Goal: Task Accomplishment & Management: Use online tool/utility

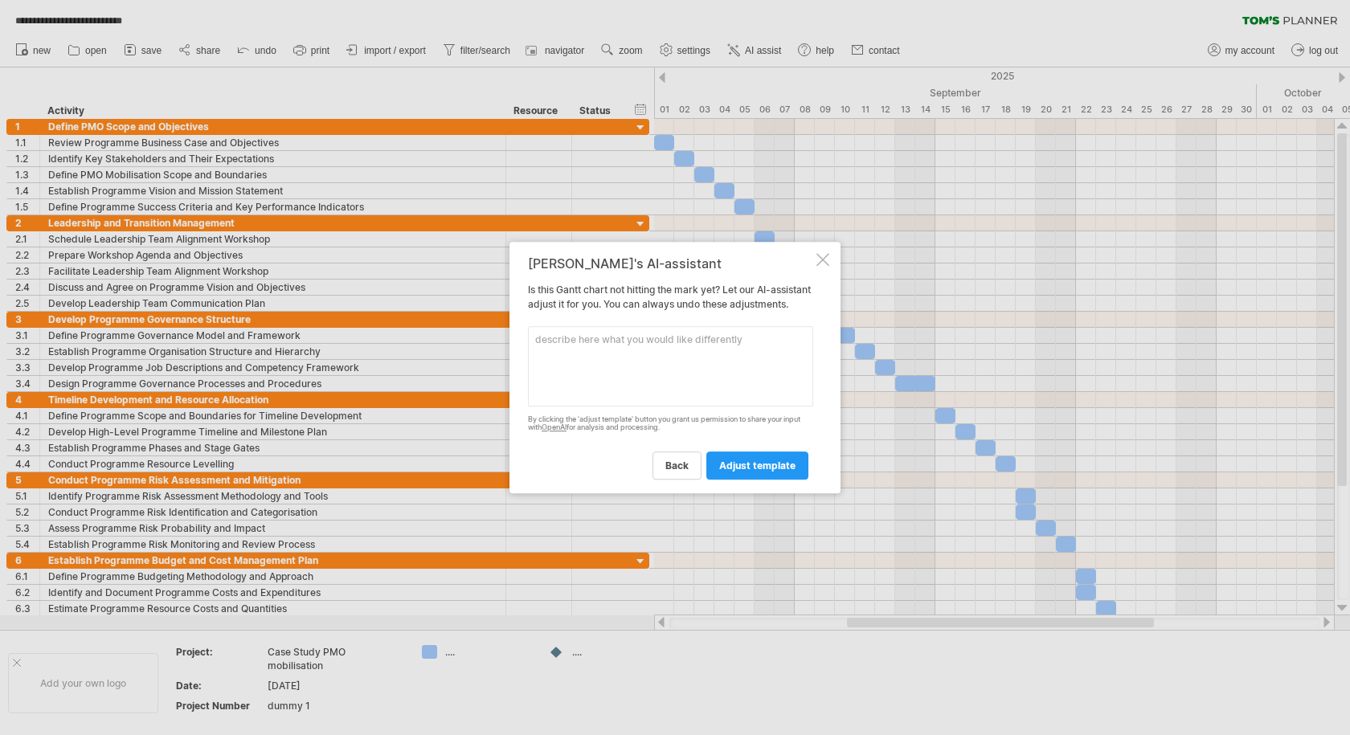
click at [644, 365] on textarea at bounding box center [670, 366] width 285 height 80
type textarea "expand the PMO scope and objectives tasks . add change management activity to s…"
click at [770, 472] on span "adjust template" at bounding box center [757, 466] width 76 height 12
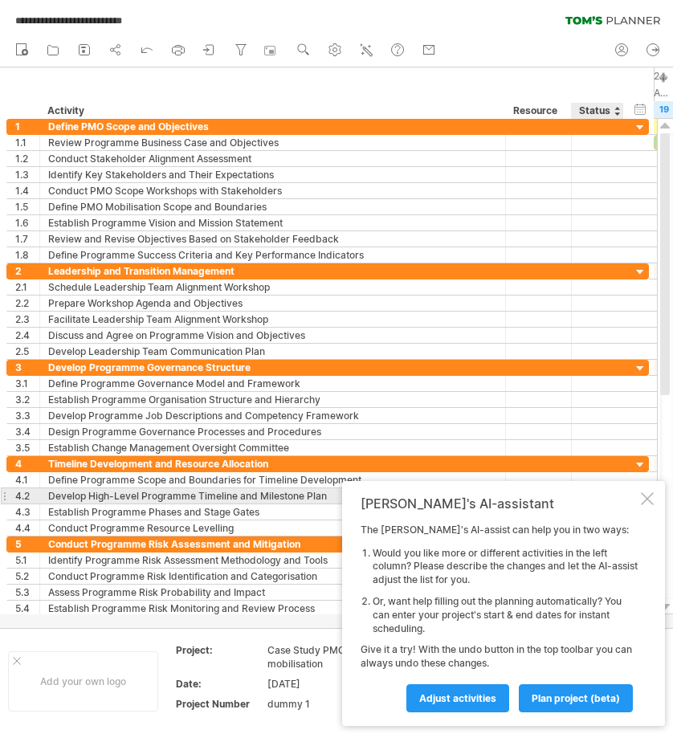
click at [651, 500] on div at bounding box center [647, 499] width 13 height 13
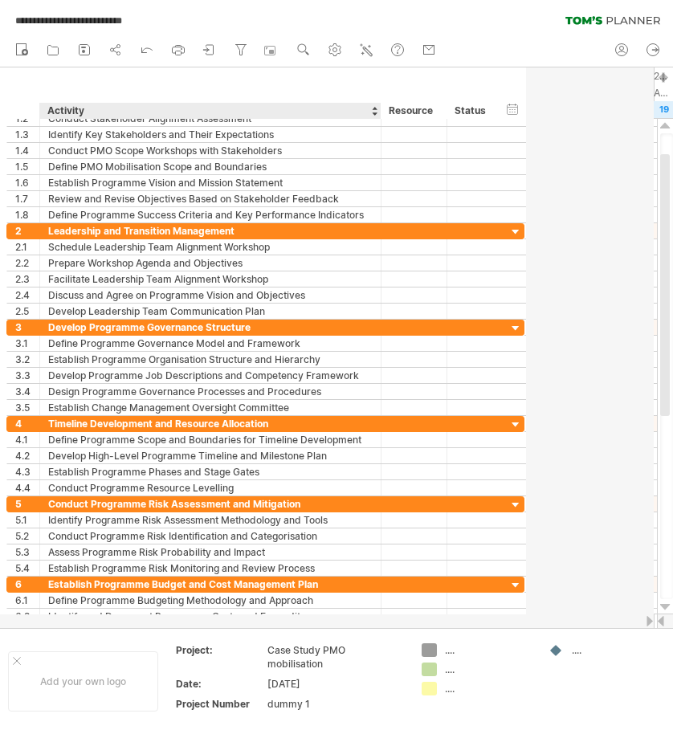
drag, startPoint x: 504, startPoint y: 110, endPoint x: 379, endPoint y: 112, distance: 124.6
click at [379, 112] on div at bounding box center [381, 111] width 6 height 16
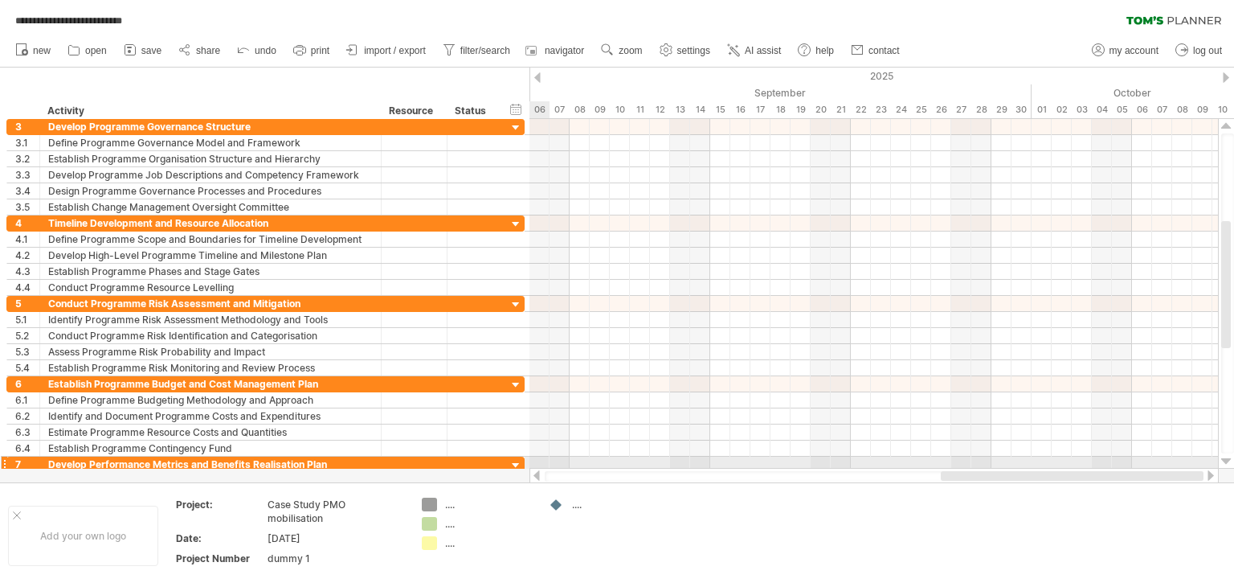
drag, startPoint x: 956, startPoint y: 473, endPoint x: 1115, endPoint y: 467, distance: 159.2
click at [1115, 468] on div at bounding box center [874, 476] width 689 height 16
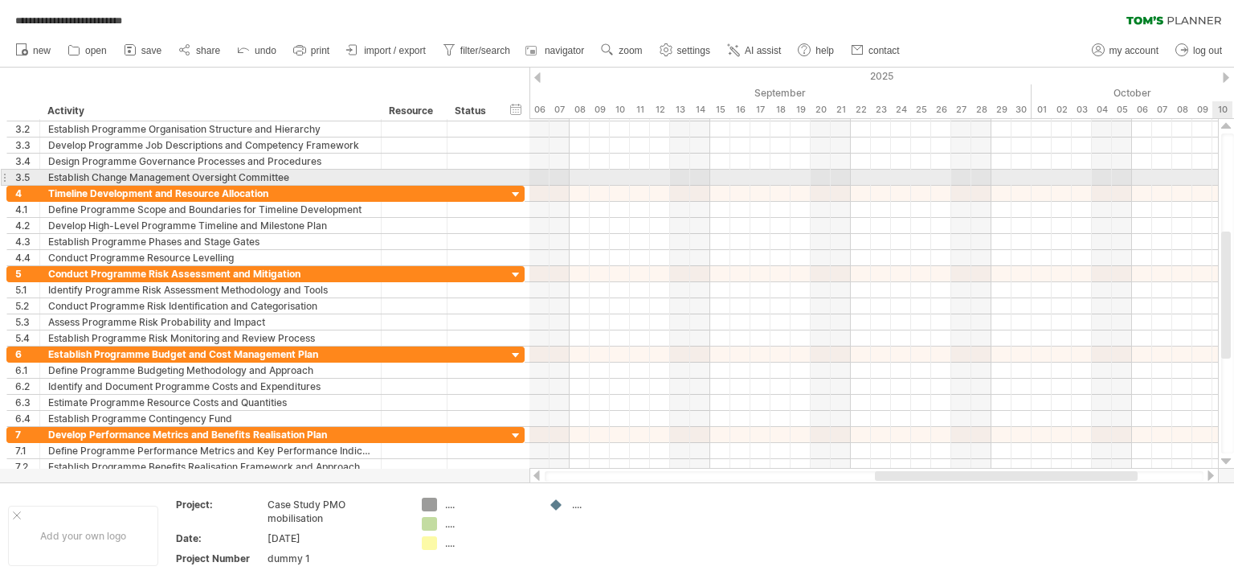
drag, startPoint x: 1228, startPoint y: 329, endPoint x: 1243, endPoint y: 314, distance: 21.6
click at [1234, 314] on html "**********" at bounding box center [617, 295] width 1234 height 590
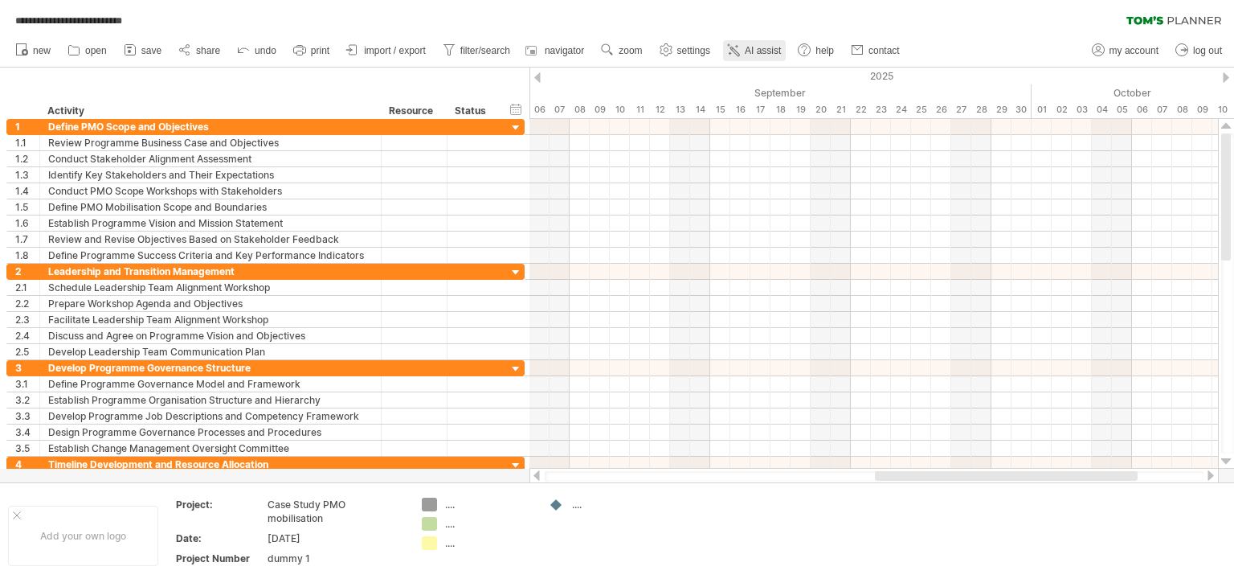
click at [736, 52] on icon at bounding box center [734, 50] width 16 height 16
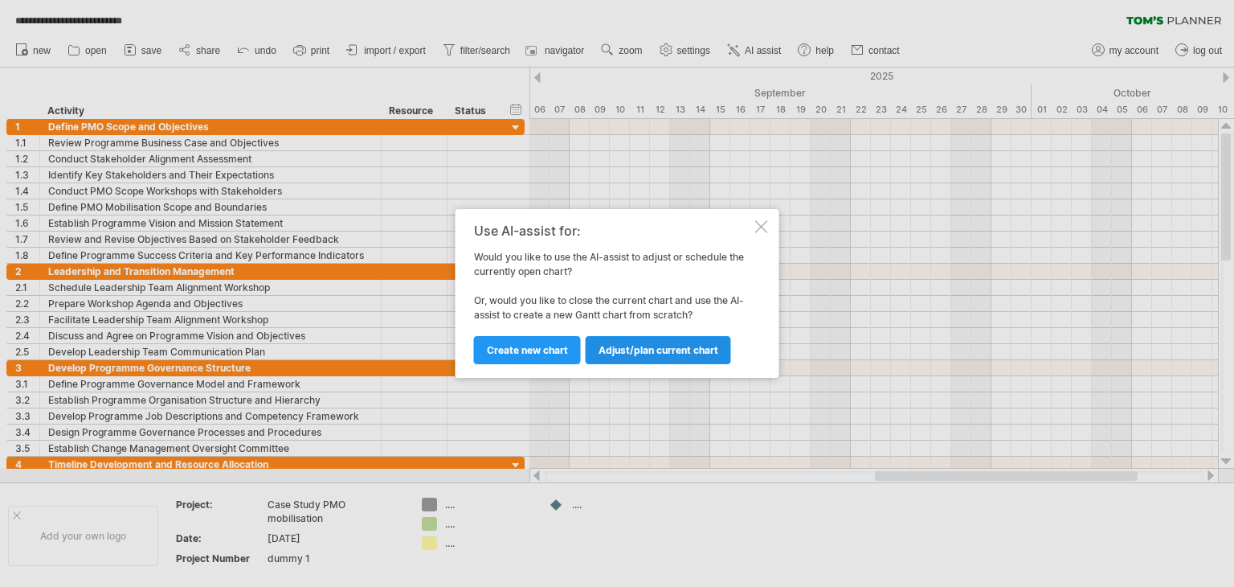
click at [650, 351] on span "Adjust/plan current chart" at bounding box center [659, 350] width 120 height 12
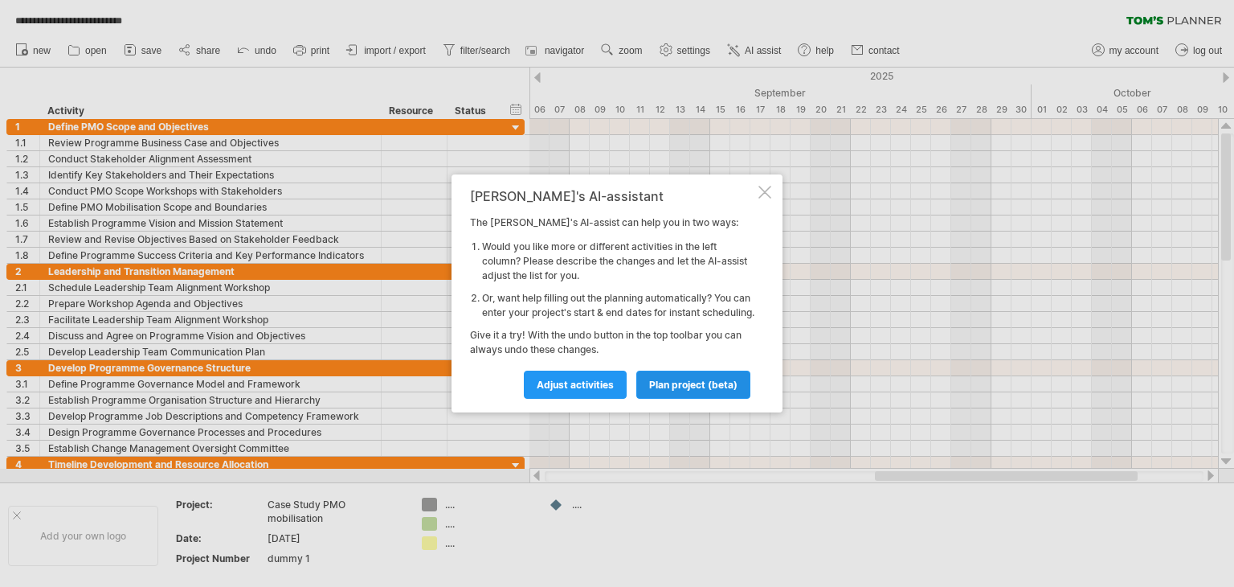
click at [688, 391] on span "plan project (beta)" at bounding box center [693, 384] width 88 height 12
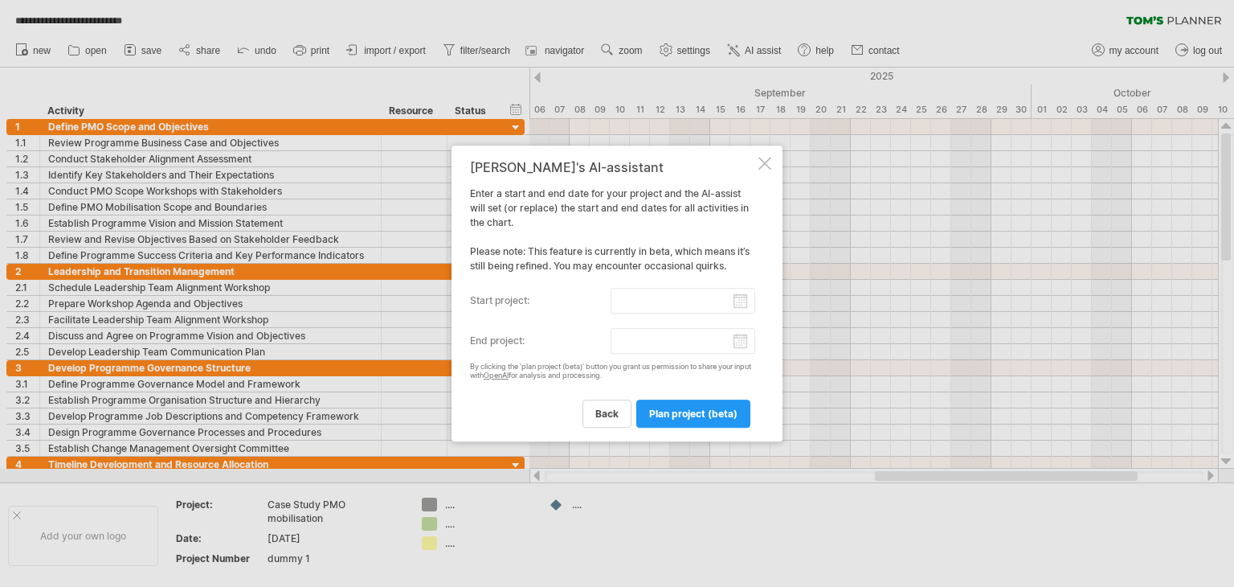
click at [741, 308] on input "start project:" at bounding box center [683, 301] width 145 height 26
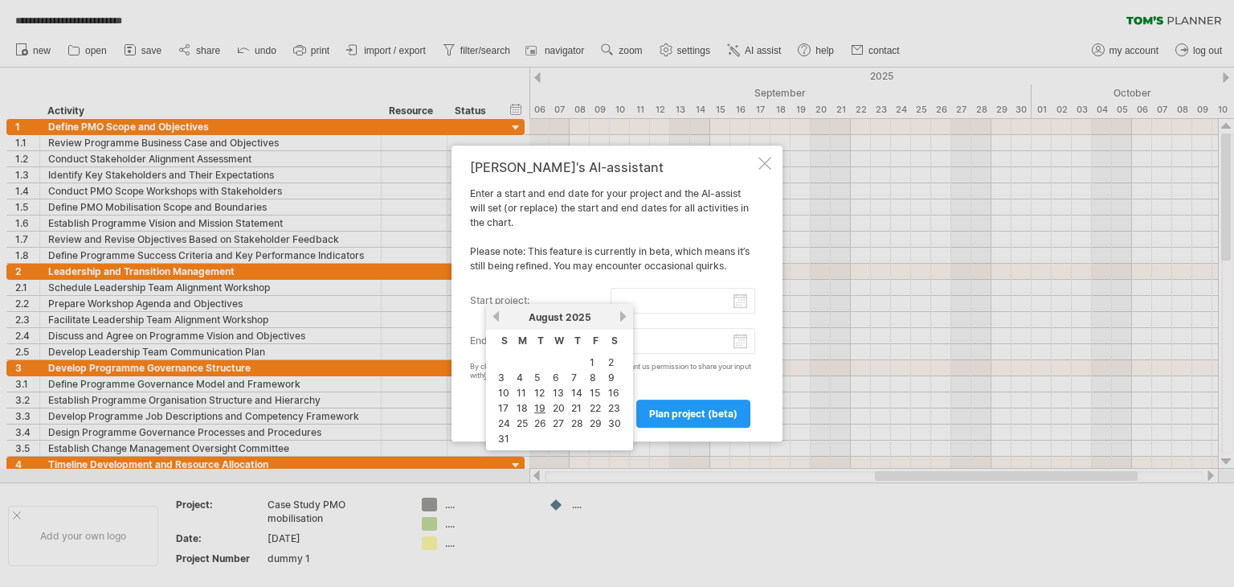
click at [619, 316] on link "next" at bounding box center [623, 316] width 12 height 12
click at [517, 363] on link "1" at bounding box center [519, 361] width 8 height 15
type input "********"
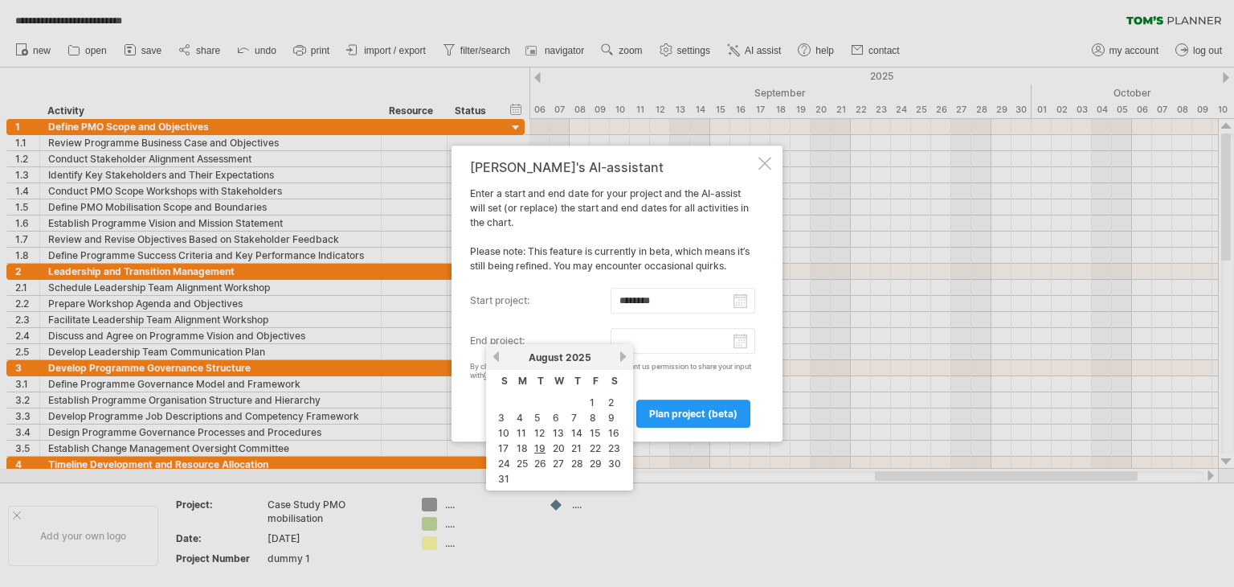
click at [739, 340] on input "end project:" at bounding box center [683, 341] width 145 height 26
click at [621, 352] on link "next" at bounding box center [623, 356] width 12 height 12
click at [595, 456] on link "31" at bounding box center [597, 463] width 14 height 15
type input "********"
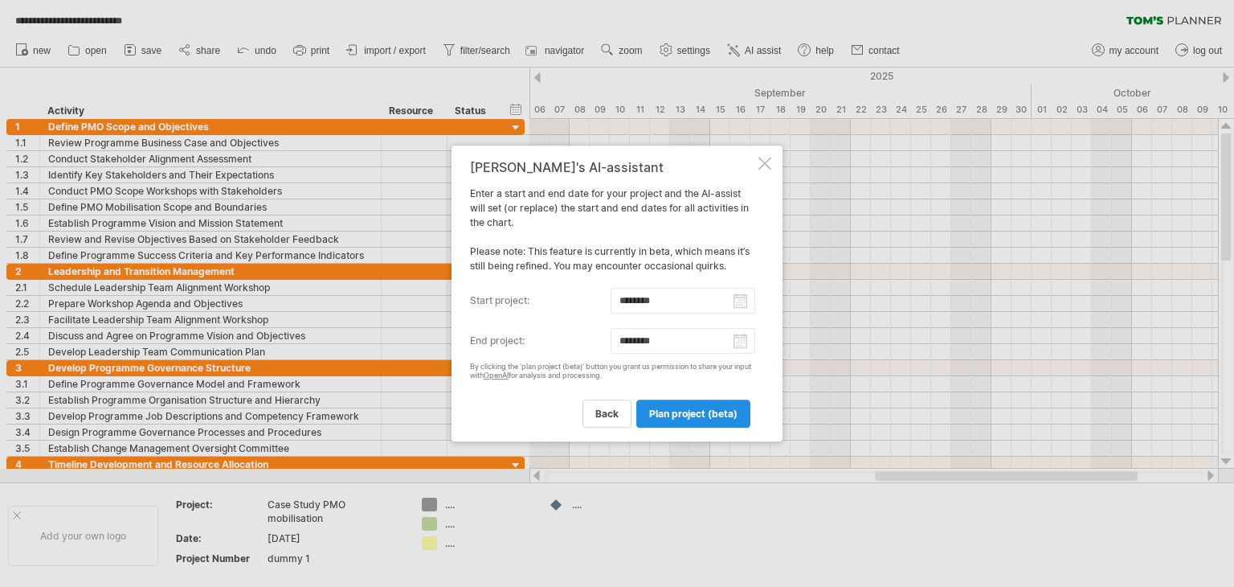
click at [705, 410] on span "plan project (beta)" at bounding box center [693, 413] width 88 height 12
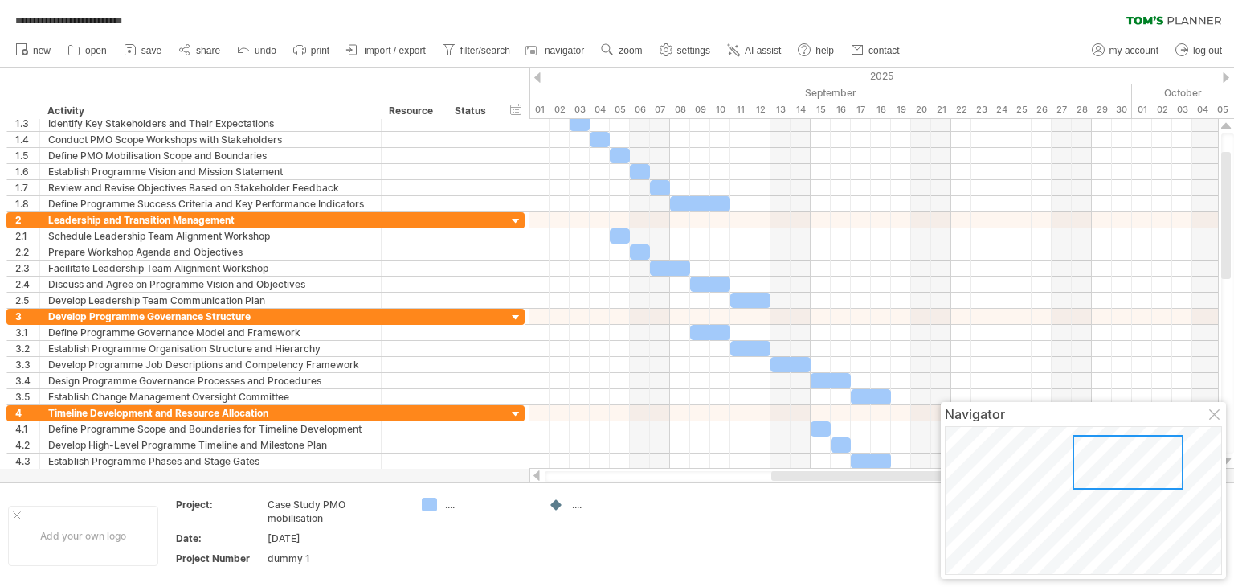
drag, startPoint x: 1053, startPoint y: 480, endPoint x: 1106, endPoint y: 480, distance: 53.0
click at [1106, 480] on div at bounding box center [1128, 462] width 111 height 55
